Goal: Information Seeking & Learning: Learn about a topic

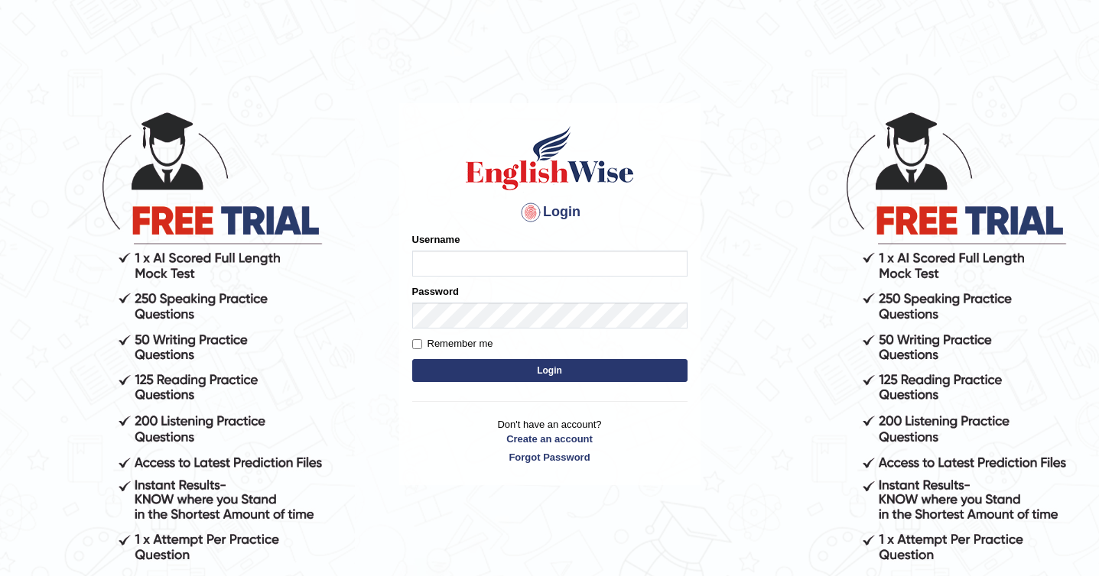
type input "Ozgur"
click at [522, 369] on button "Login" at bounding box center [549, 370] width 275 height 23
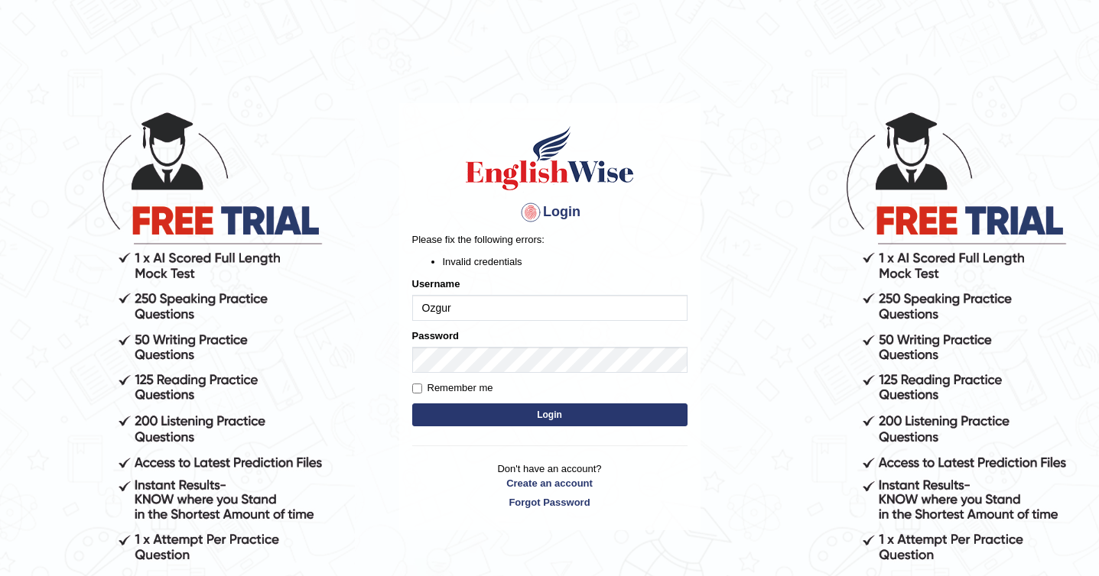
click at [487, 414] on button "Login" at bounding box center [549, 415] width 275 height 23
click at [457, 412] on button "Login" at bounding box center [549, 415] width 275 height 23
click at [531, 405] on button "Login" at bounding box center [549, 415] width 275 height 23
click at [531, 413] on div "Login Please fix the following errors: Invalid credentials Username Ozgur Passw…" at bounding box center [549, 316] width 301 height 427
click at [461, 421] on button "Login" at bounding box center [549, 415] width 275 height 23
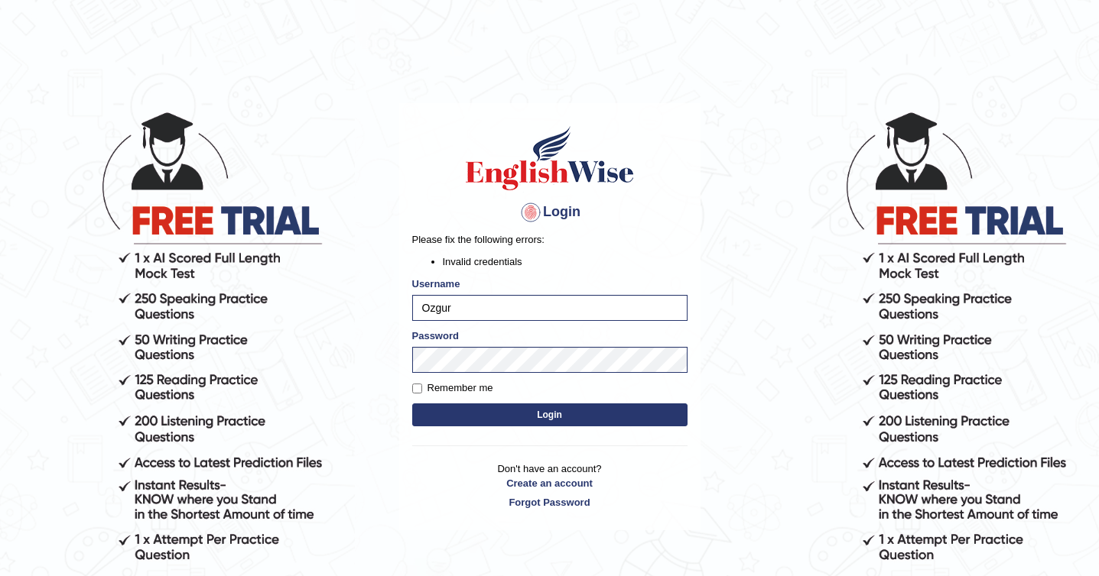
click at [702, 509] on body "Login Please fix the following errors: Invalid credentials Username Ozgur Passw…" at bounding box center [549, 343] width 1099 height 576
click at [554, 337] on div "Password" at bounding box center [549, 351] width 275 height 44
click at [558, 415] on button "Login" at bounding box center [549, 415] width 275 height 23
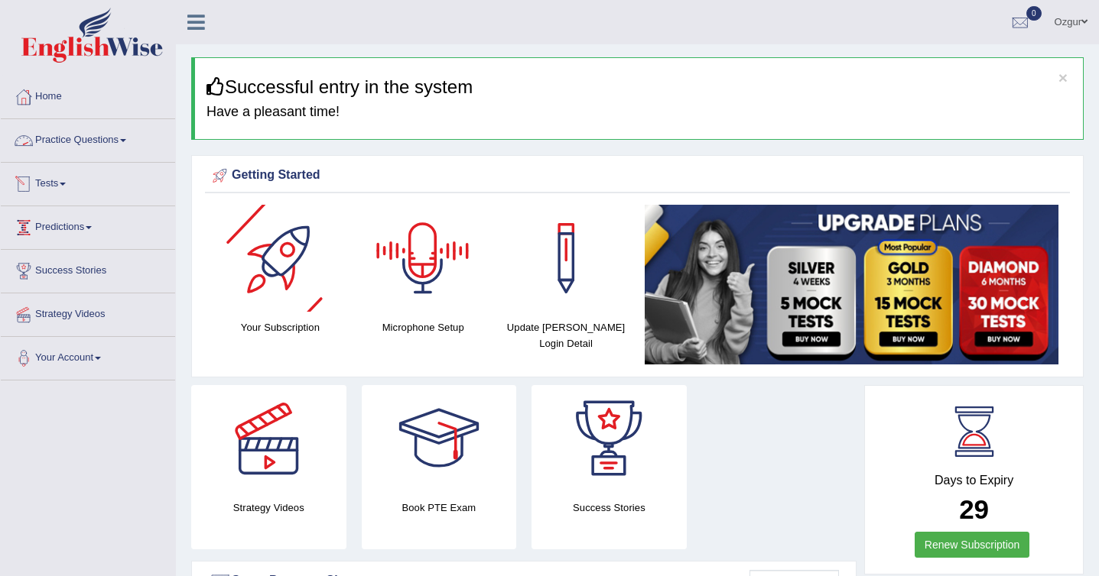
click at [136, 130] on link "Practice Questions" at bounding box center [88, 138] width 174 height 38
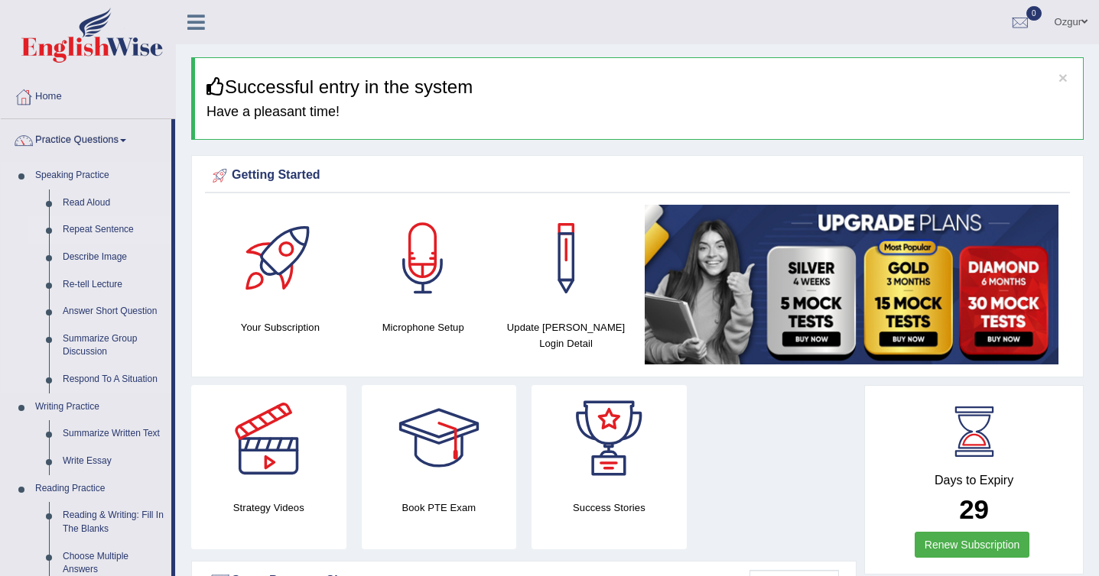
click at [97, 229] on link "Repeat Sentence" at bounding box center [113, 230] width 115 height 28
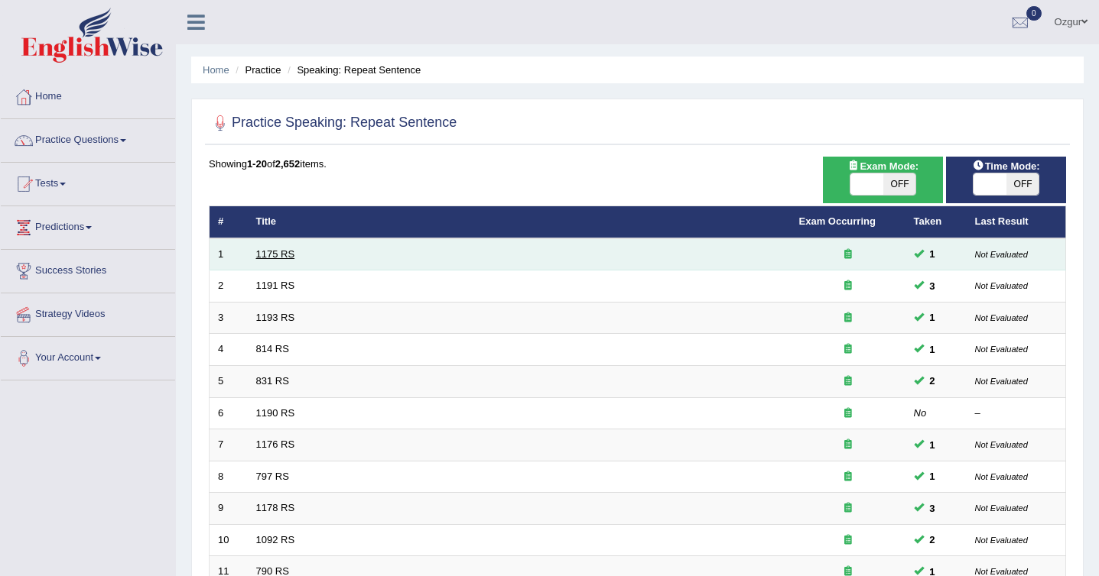
click at [271, 254] on link "1175 RS" at bounding box center [275, 253] width 39 height 11
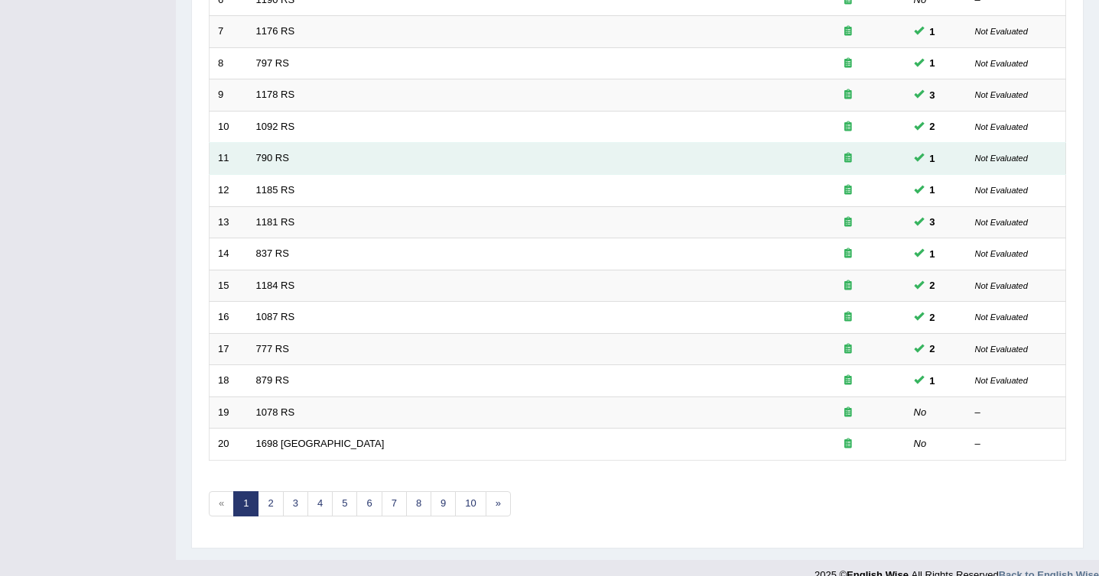
scroll to position [411, 0]
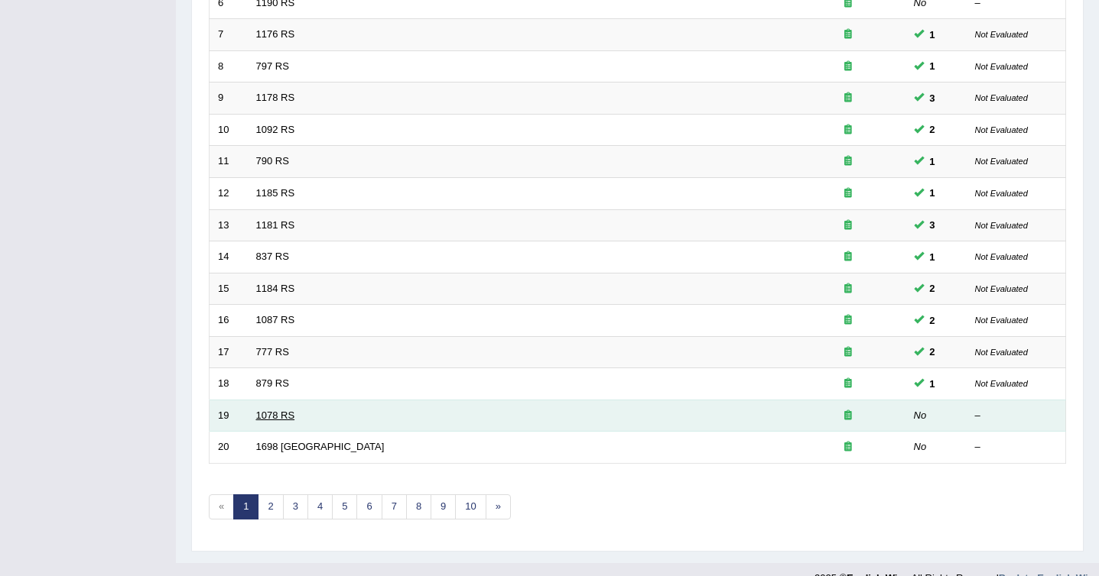
click at [273, 417] on link "1078 RS" at bounding box center [275, 415] width 39 height 11
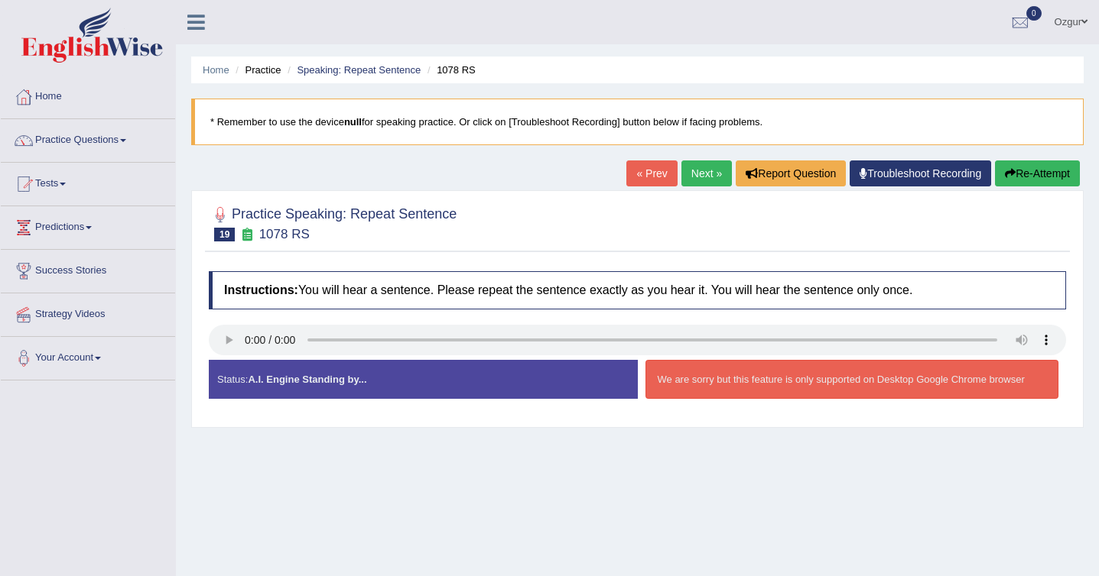
click at [1032, 176] on button "Re-Attempt" at bounding box center [1037, 174] width 85 height 26
click at [748, 383] on div "We are sorry but this feature is only supported on Desktop Google Chrome browser" at bounding box center [852, 379] width 414 height 39
